Goal: Information Seeking & Learning: Learn about a topic

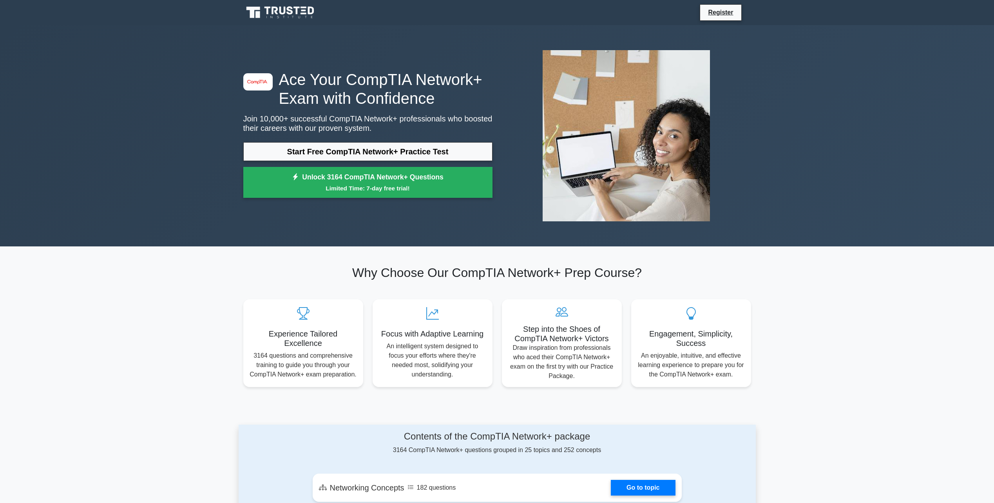
drag, startPoint x: 280, startPoint y: 389, endPoint x: 267, endPoint y: 219, distance: 170.1
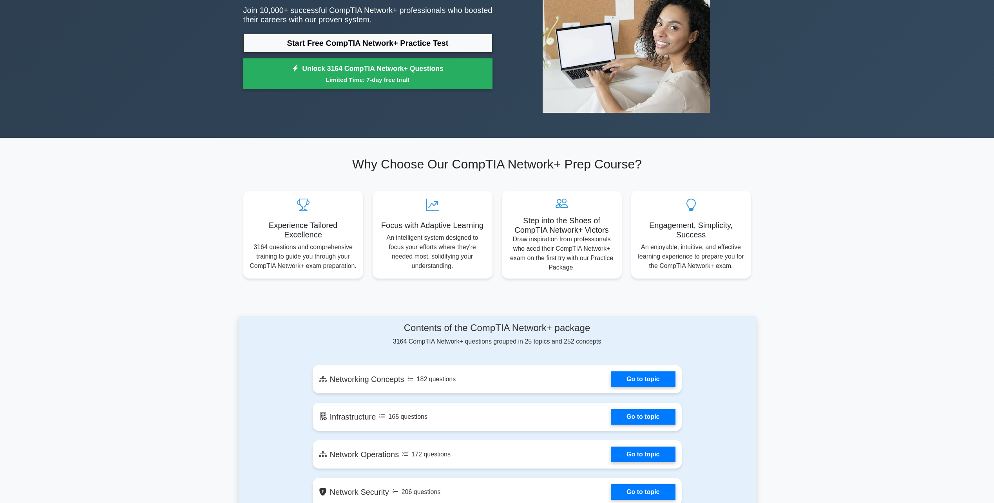
scroll to position [274, 0]
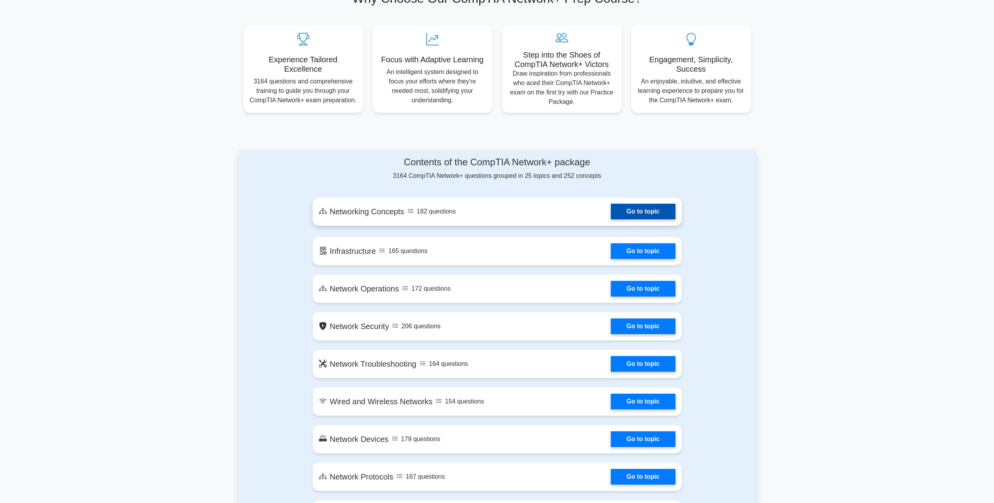
click at [634, 215] on link "Go to topic" at bounding box center [643, 212] width 64 height 16
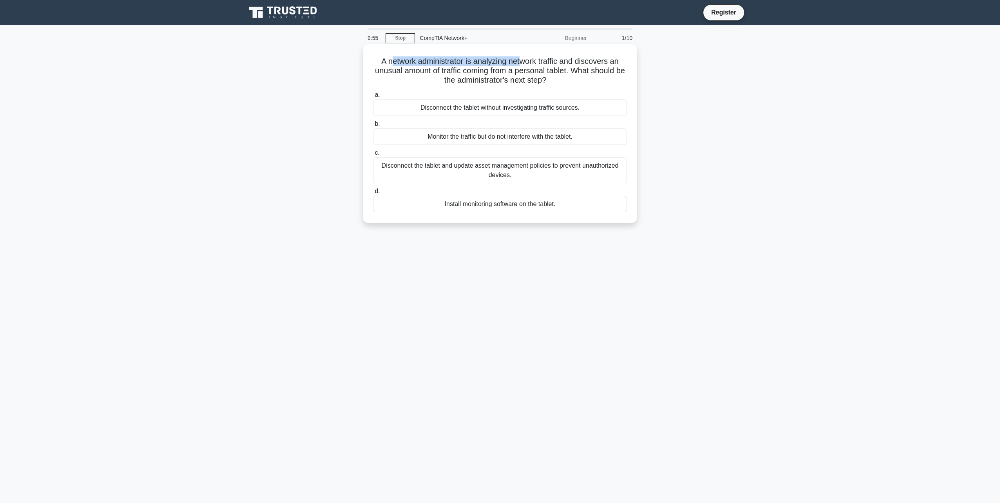
drag, startPoint x: 392, startPoint y: 60, endPoint x: 520, endPoint y: 61, distance: 127.3
click at [520, 61] on h5 "A network administrator is analyzing network traffic and discovers an unusual a…" at bounding box center [499, 70] width 255 height 29
click at [741, 134] on div "A network administrator is analyzing network traffic and discovers an unusual a…" at bounding box center [499, 140] width 517 height 189
drag, startPoint x: 384, startPoint y: 106, endPoint x: 407, endPoint y: 92, distance: 26.5
click at [407, 92] on label "a. Disconnect the tablet without investigating traffic sources." at bounding box center [500, 103] width 254 height 26
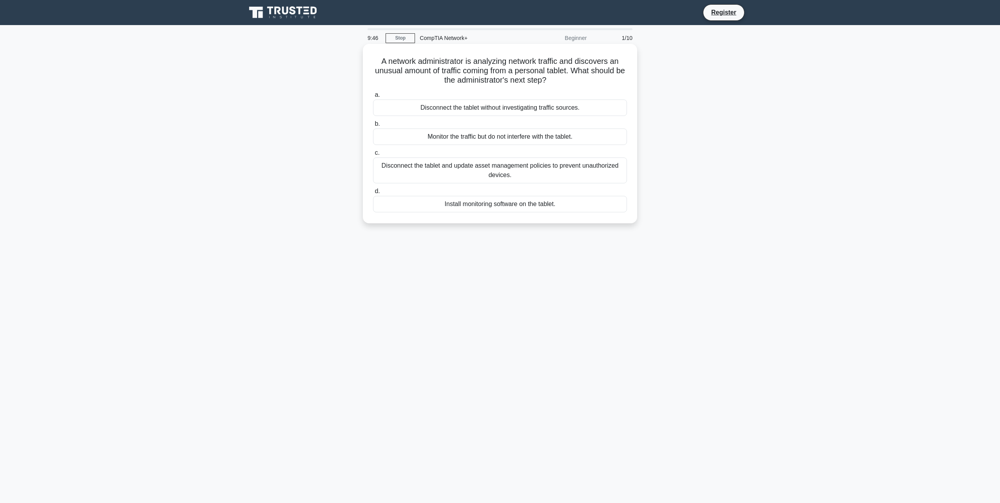
click at [377, 95] on span "a." at bounding box center [376, 94] width 5 height 7
click at [373, 95] on input "a. Disconnect the tablet without investigating traffic sources." at bounding box center [373, 94] width 0 height 5
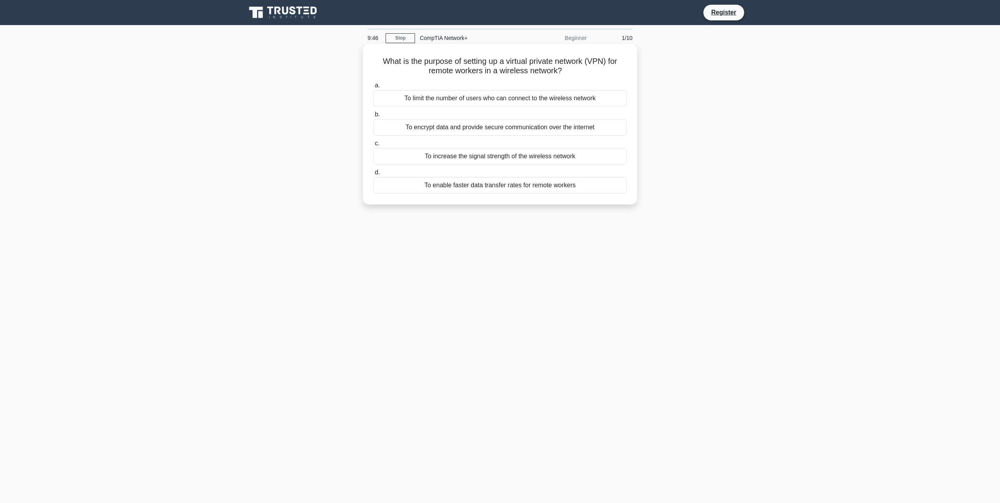
click at [444, 109] on div "a. To limit the number of users who can connect to the wireless network b. To e…" at bounding box center [499, 137] width 263 height 116
click at [501, 128] on div "To encrypt data and provide secure communication over the internet" at bounding box center [500, 127] width 254 height 16
click at [373, 117] on input "b. To encrypt data and provide secure communication over the internet" at bounding box center [373, 114] width 0 height 5
click at [498, 102] on div "Static deployment of network functions" at bounding box center [500, 98] width 254 height 16
click at [373, 88] on input "a. Static deployment of network functions" at bounding box center [373, 85] width 0 height 5
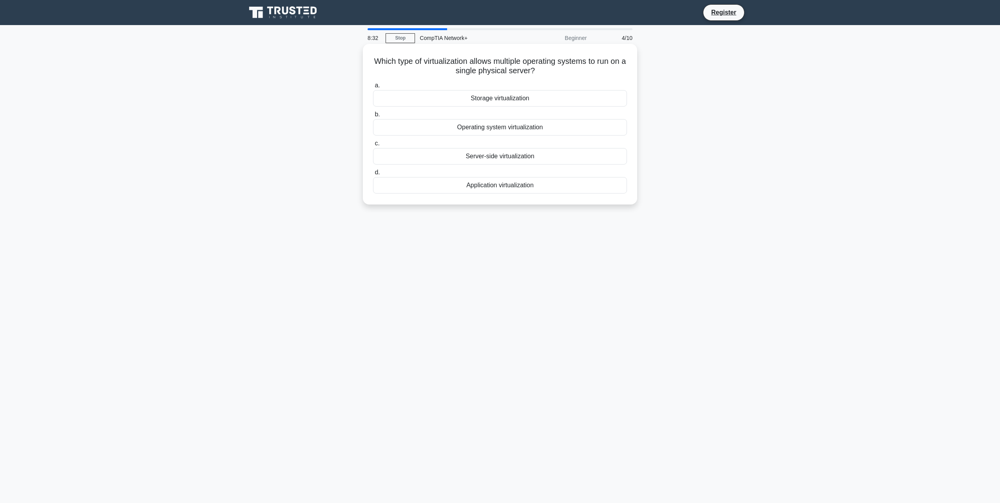
click at [506, 131] on div "Operating system virtualization" at bounding box center [500, 127] width 254 height 16
click at [373, 117] on input "b. Operating system virtualization" at bounding box center [373, 114] width 0 height 5
click at [495, 129] on div "After verifying full system functionality" at bounding box center [500, 127] width 254 height 16
click at [373, 117] on input "b. After verifying full system functionality" at bounding box center [373, 114] width 0 height 5
click at [502, 192] on div "Remote Management" at bounding box center [500, 185] width 254 height 16
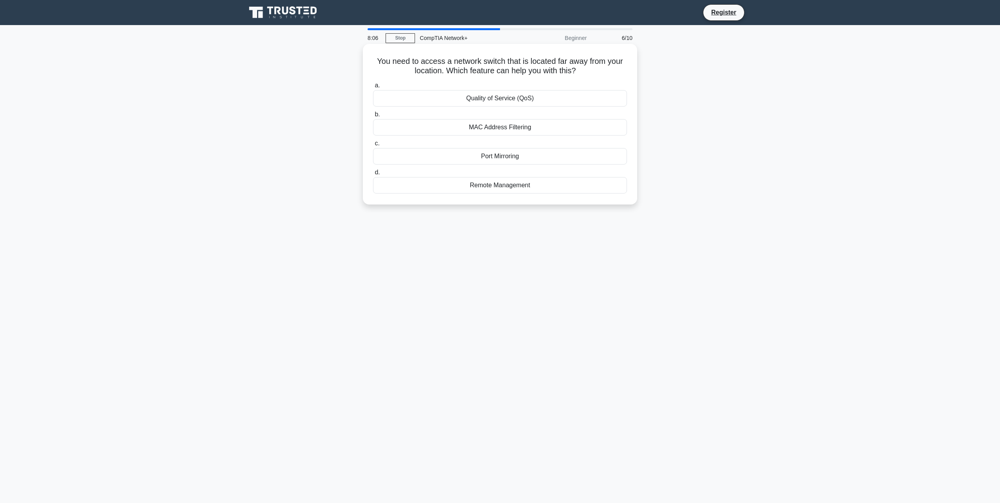
click at [373, 175] on input "d. Remote Management" at bounding box center [373, 172] width 0 height 5
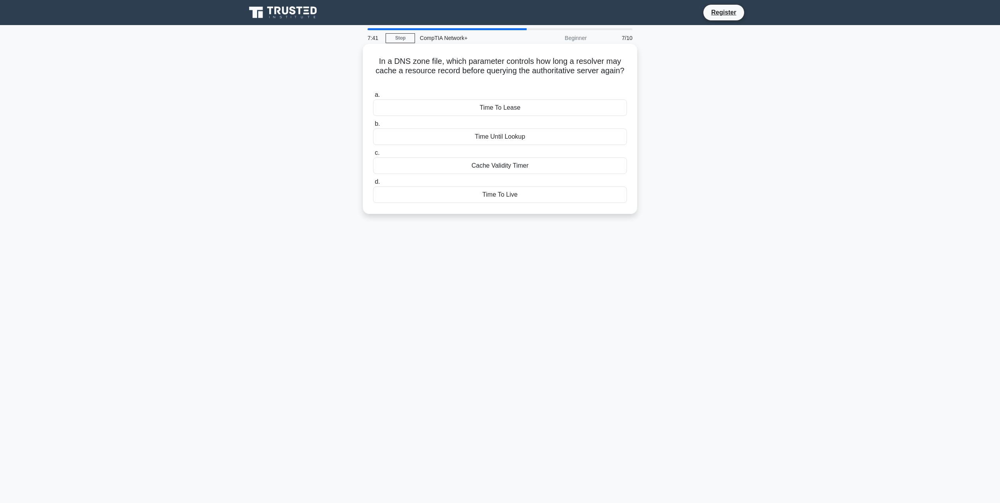
click at [504, 140] on div "Time Until Lookup" at bounding box center [500, 136] width 254 height 16
click at [373, 127] on input "b. Time Until Lookup" at bounding box center [373, 123] width 0 height 5
click at [504, 145] on div "Hardening the TLS configuration" at bounding box center [500, 136] width 254 height 16
click at [373, 127] on input "b. Hardening the TLS configuration" at bounding box center [373, 123] width 0 height 5
drag, startPoint x: 451, startPoint y: 71, endPoint x: 570, endPoint y: 79, distance: 118.9
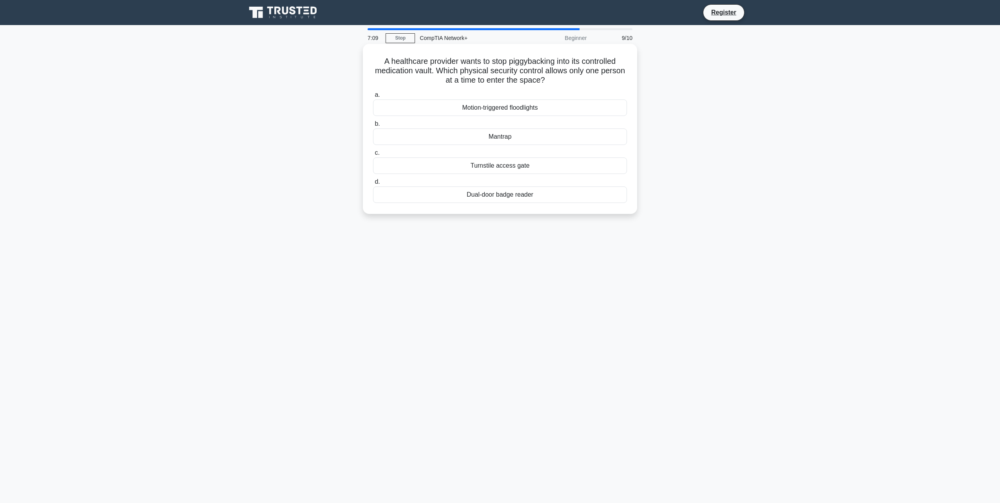
click at [570, 79] on h5 "A healthcare provider wants to stop piggybacking into its controlled medication…" at bounding box center [499, 70] width 255 height 29
click at [448, 71] on h5 "A healthcare provider wants to stop piggybacking into its controlled medication…" at bounding box center [499, 70] width 255 height 29
drag, startPoint x: 558, startPoint y: 80, endPoint x: 444, endPoint y: 71, distance: 114.4
click at [444, 71] on h5 "A healthcare provider wants to stop piggybacking into its controlled medication…" at bounding box center [499, 70] width 255 height 29
drag, startPoint x: 444, startPoint y: 71, endPoint x: 448, endPoint y: 72, distance: 4.8
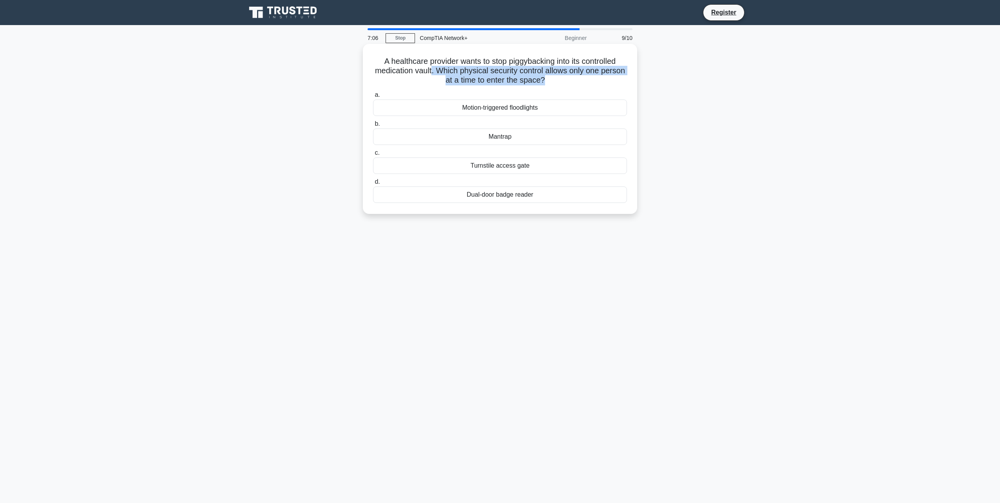
click at [448, 72] on h5 "A healthcare provider wants to stop piggybacking into its controlled medication…" at bounding box center [499, 70] width 255 height 29
drag, startPoint x: 450, startPoint y: 72, endPoint x: 574, endPoint y: 80, distance: 124.8
click at [574, 80] on h5 "A healthcare provider wants to stop piggybacking into its controlled medication…" at bounding box center [499, 70] width 255 height 29
drag, startPoint x: 574, startPoint y: 80, endPoint x: 571, endPoint y: 83, distance: 4.5
click at [571, 83] on h5 "A healthcare provider wants to stop piggybacking into its controlled medication…" at bounding box center [499, 70] width 255 height 29
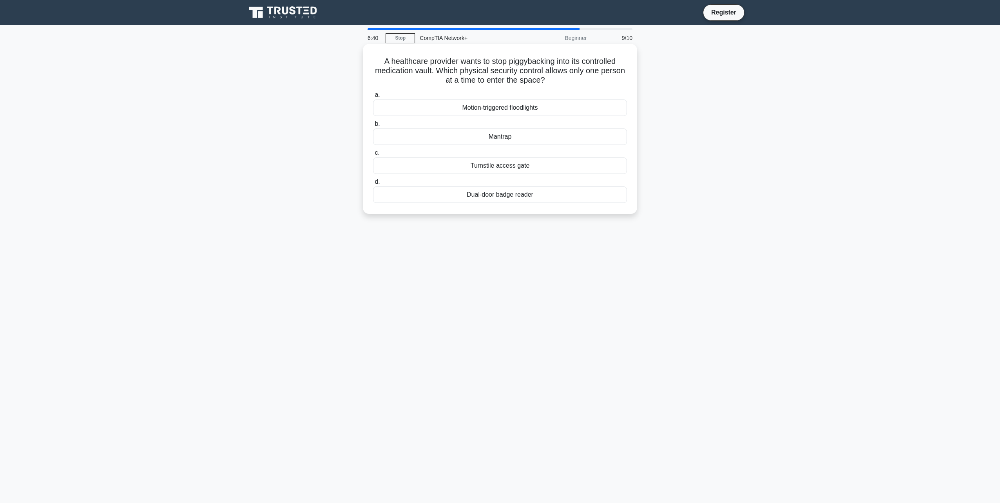
click at [528, 165] on div "Turnstile access gate" at bounding box center [500, 165] width 254 height 16
click at [373, 155] on input "c. Turnstile access gate" at bounding box center [373, 152] width 0 height 5
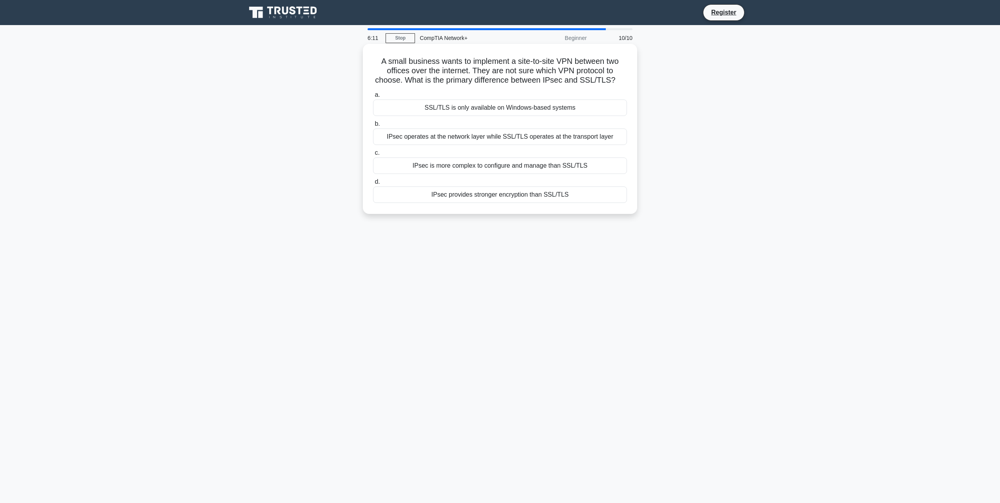
click at [510, 170] on div "IPsec is more complex to configure and manage than SSL/TLS" at bounding box center [500, 165] width 254 height 16
click at [373, 155] on input "c. IPsec is more complex to configure and manage than SSL/TLS" at bounding box center [373, 152] width 0 height 5
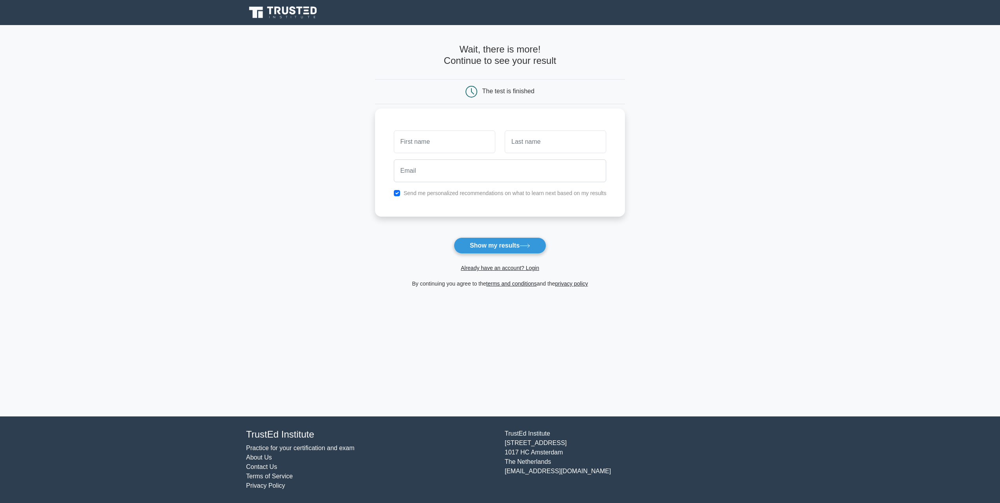
click at [425, 192] on label "Send me personalized recommendations on what to learn next based on my results" at bounding box center [504, 193] width 203 height 6
click at [393, 191] on div "Send me personalized recommendations on what to learn next based on my results" at bounding box center [500, 192] width 222 height 9
click at [396, 193] on input "checkbox" at bounding box center [397, 193] width 6 height 6
checkbox input "false"
click at [508, 244] on button "Show my results" at bounding box center [500, 245] width 92 height 16
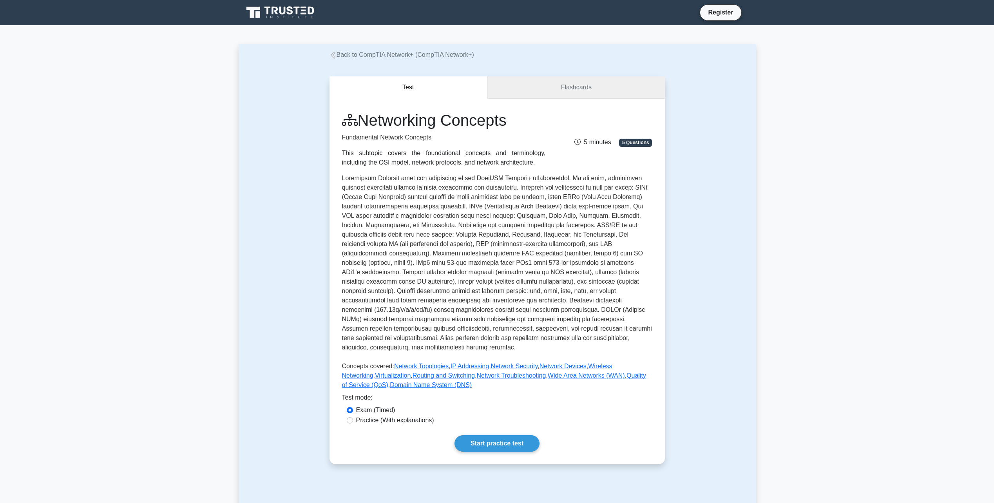
click at [539, 91] on link "Flashcards" at bounding box center [575, 87] width 177 height 22
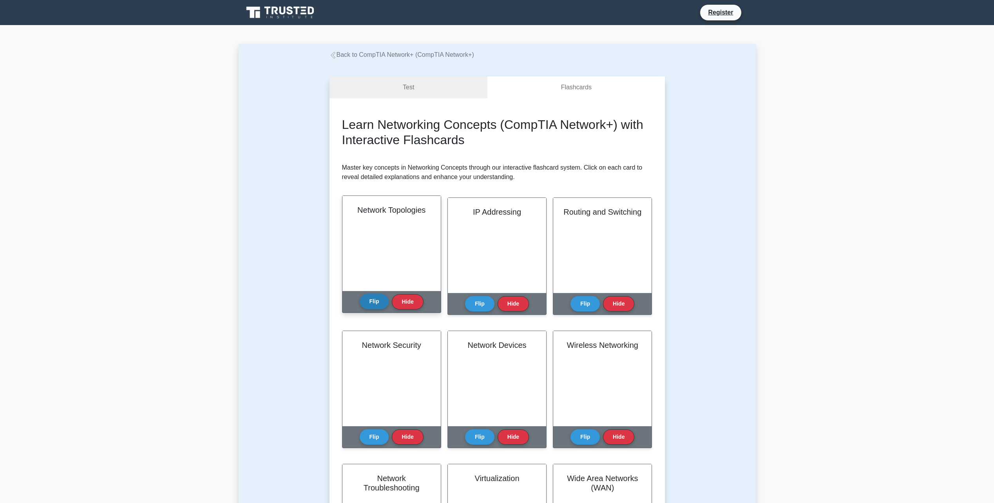
click at [374, 307] on button "Flip" at bounding box center [374, 301] width 29 height 15
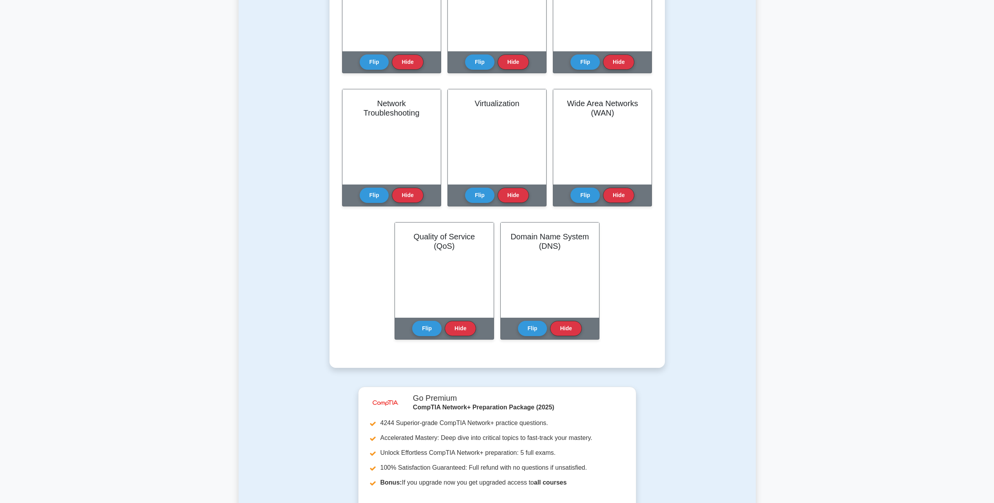
scroll to position [338, 0]
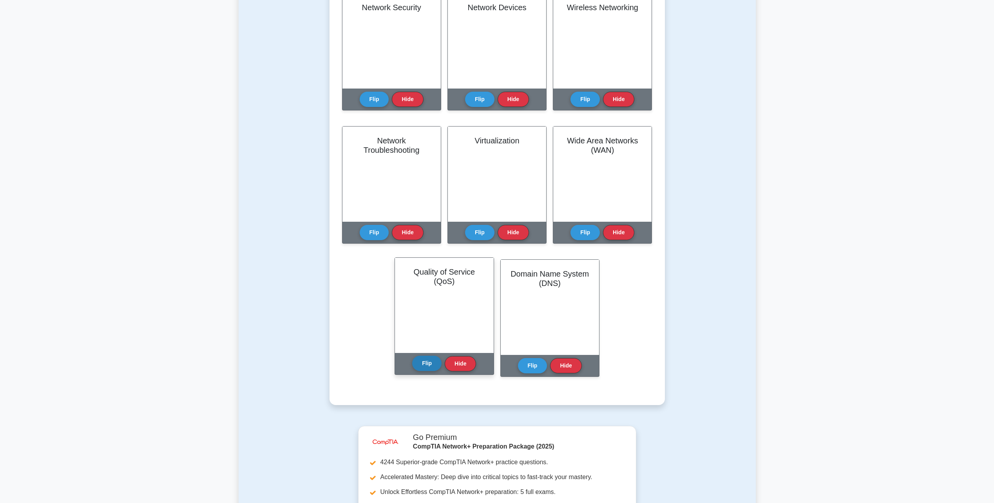
click at [421, 361] on button "Flip" at bounding box center [426, 363] width 29 height 15
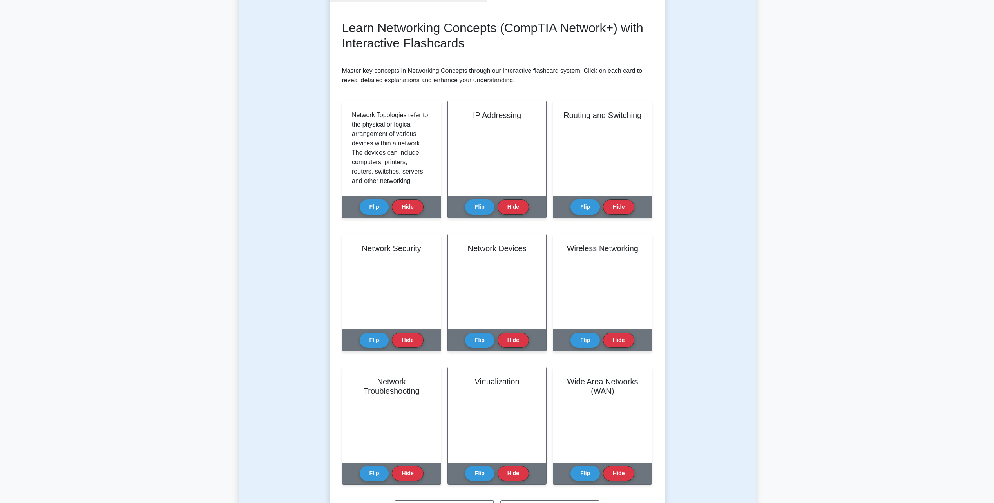
scroll to position [24, 0]
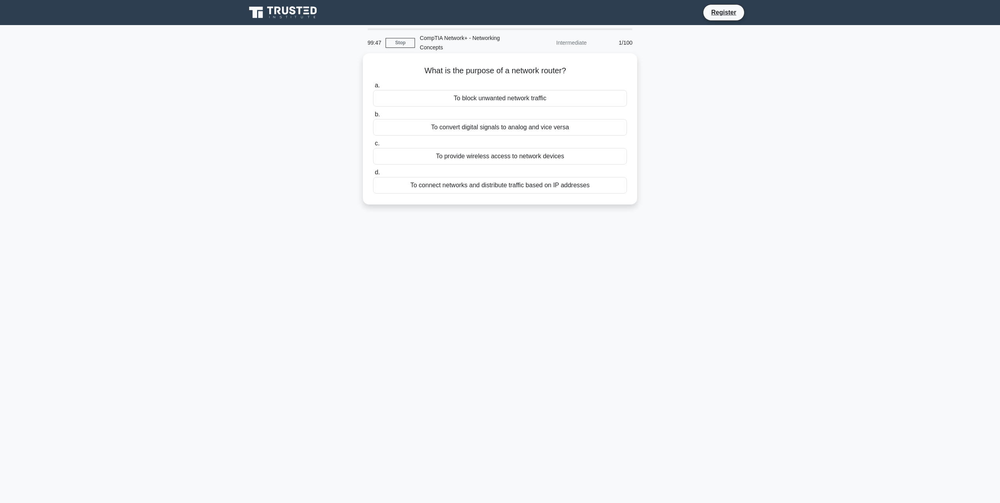
click at [489, 185] on div "To connect networks and distribute traffic based on IP addresses" at bounding box center [500, 185] width 254 height 16
click at [373, 175] on input "d. To connect networks and distribute traffic based on IP addresses" at bounding box center [373, 172] width 0 height 5
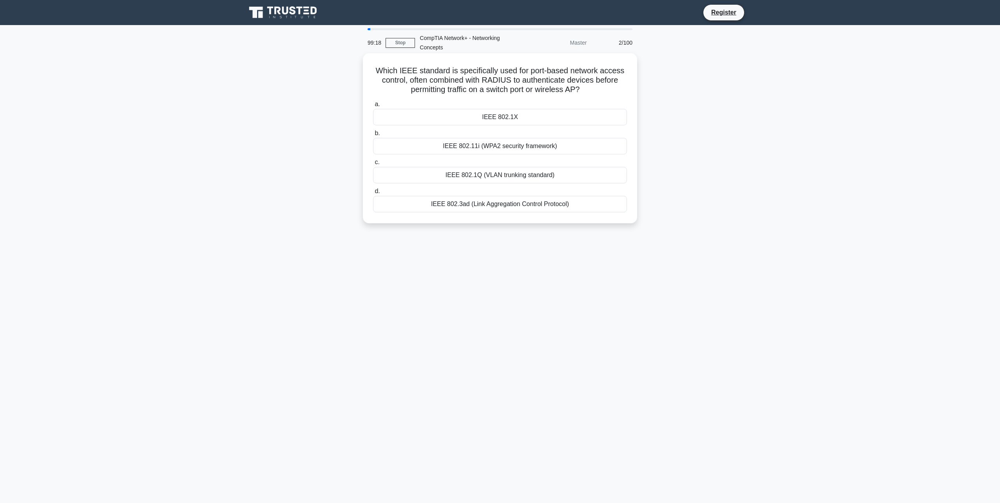
click at [520, 119] on div "IEEE 802.1X" at bounding box center [500, 117] width 254 height 16
click at [373, 107] on input "a. IEEE 802.1X" at bounding box center [373, 104] width 0 height 5
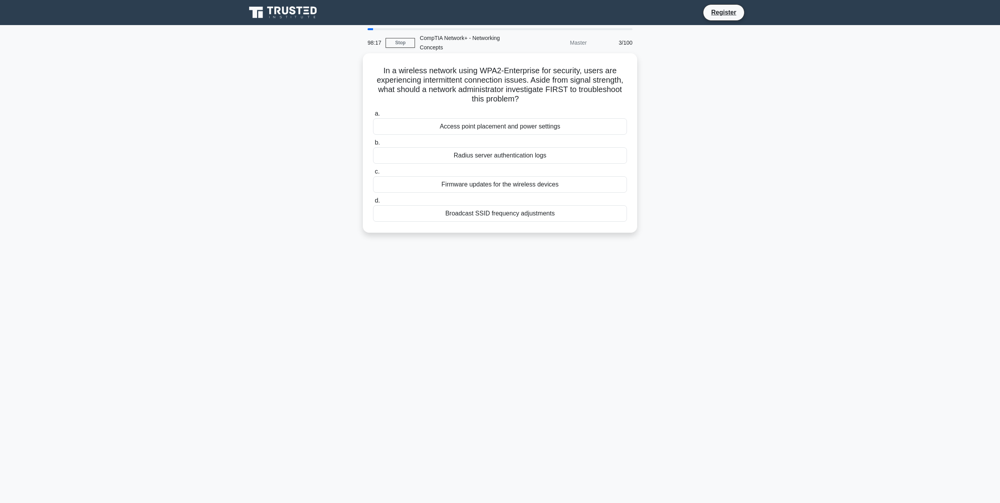
click at [508, 130] on div "Access point placement and power settings" at bounding box center [500, 126] width 254 height 16
click at [373, 116] on input "a. Access point placement and power settings" at bounding box center [373, 113] width 0 height 5
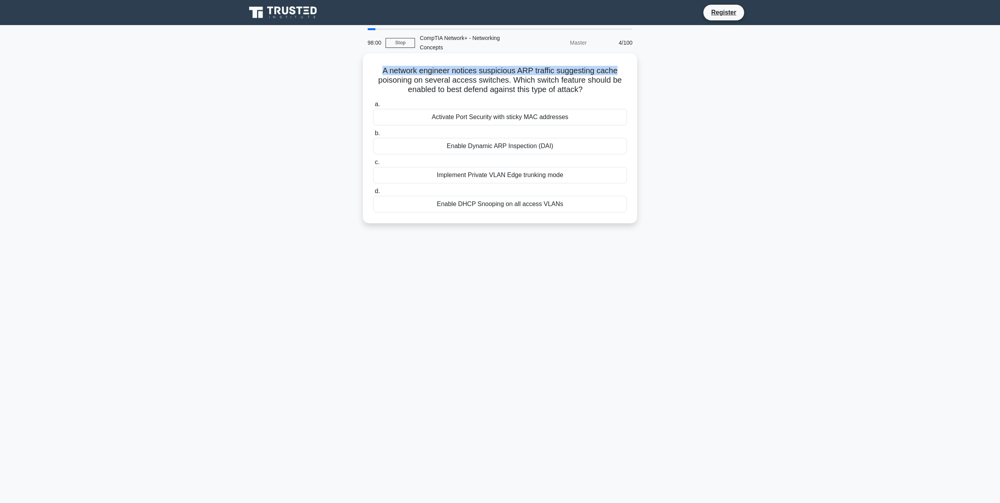
drag, startPoint x: 382, startPoint y: 70, endPoint x: 622, endPoint y: 72, distance: 240.1
click at [622, 72] on h5 "A network engineer notices suspicious ARP traffic suggesting cache poisoning on…" at bounding box center [499, 80] width 255 height 29
drag, startPoint x: 622, startPoint y: 72, endPoint x: 669, endPoint y: 95, distance: 52.4
click at [669, 95] on div "A network engineer notices suspicious ARP traffic suggesting cache poisoning on…" at bounding box center [499, 144] width 517 height 179
